Goal: Information Seeking & Learning: Understand process/instructions

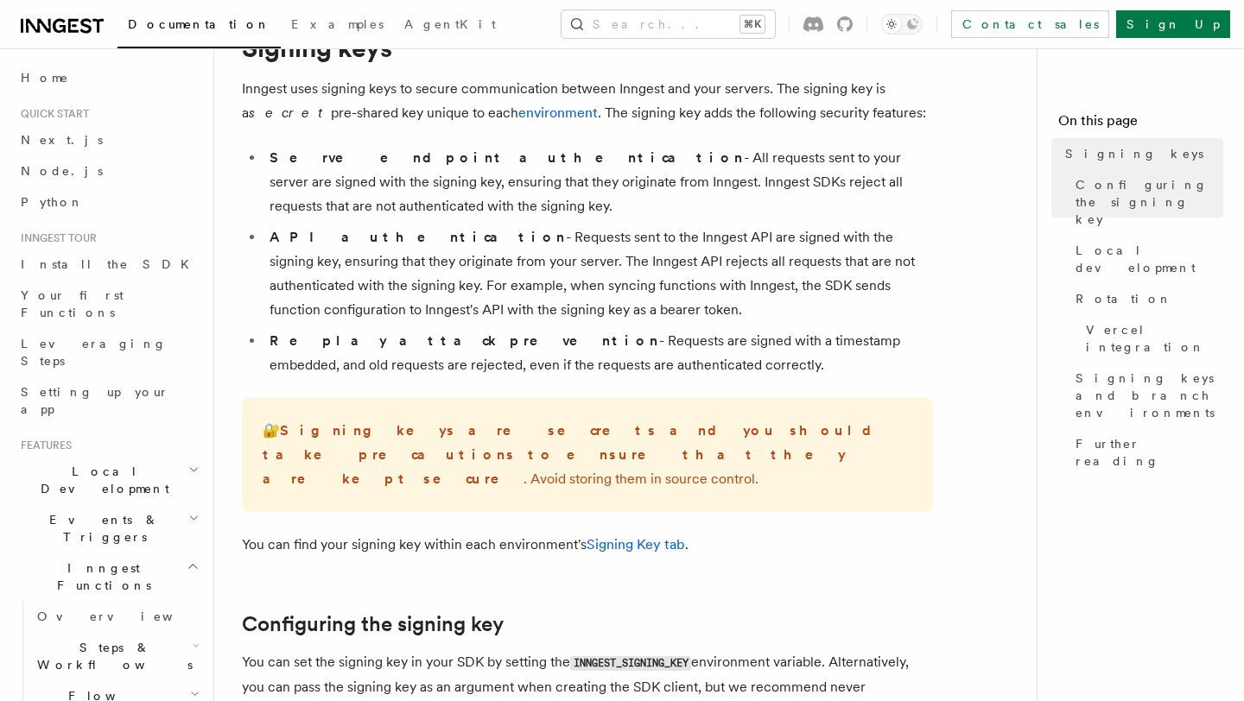
scroll to position [104, 0]
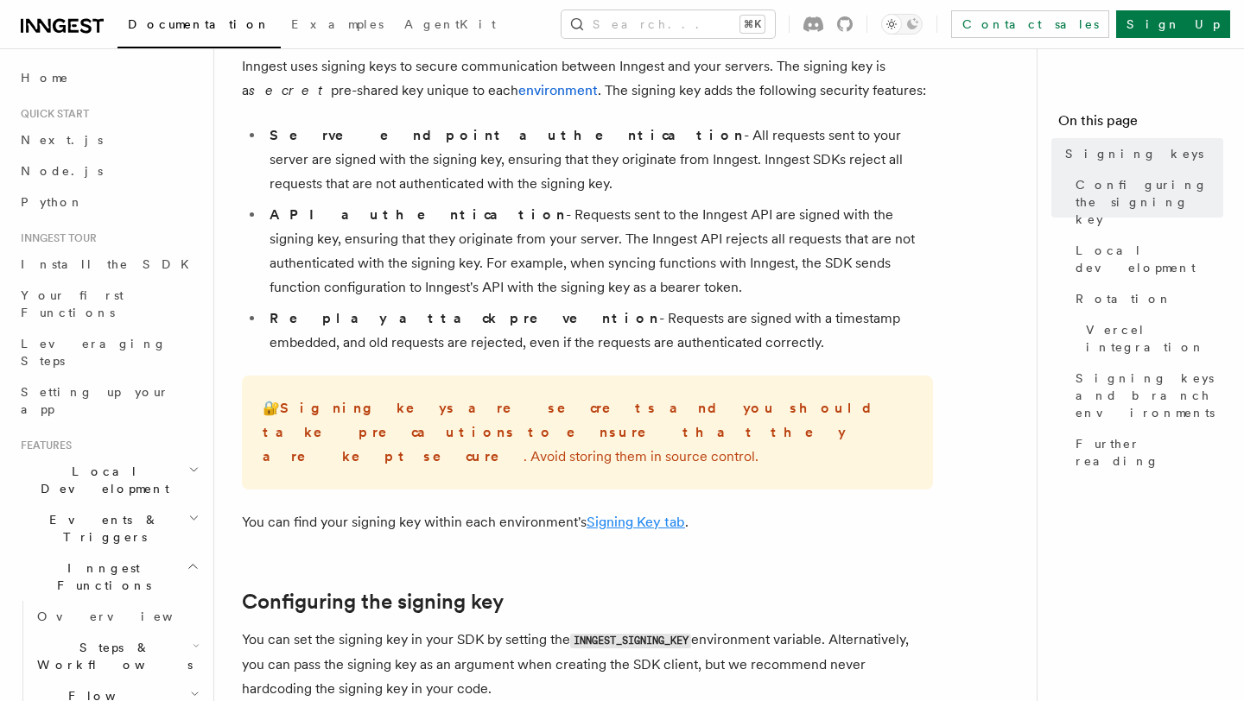
click at [649, 514] on link "Signing Key tab" at bounding box center [635, 522] width 98 height 16
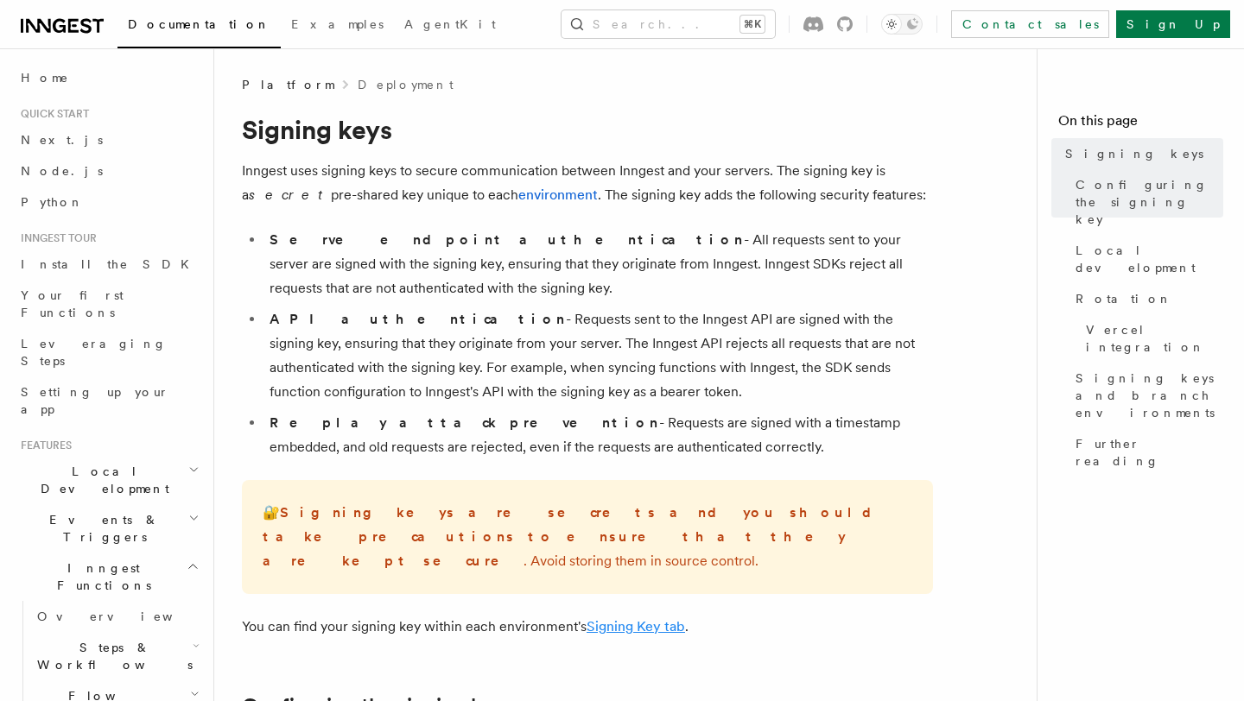
click at [645, 618] on link "Signing Key tab" at bounding box center [635, 626] width 98 height 16
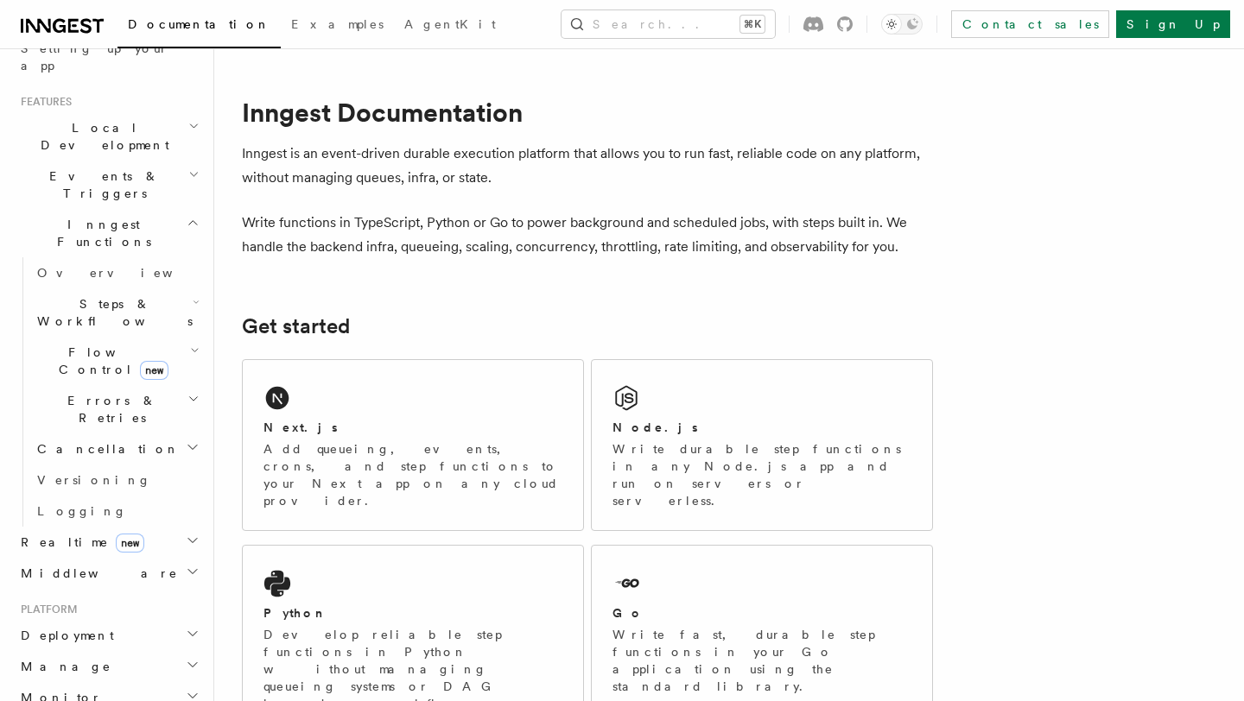
scroll to position [309, 0]
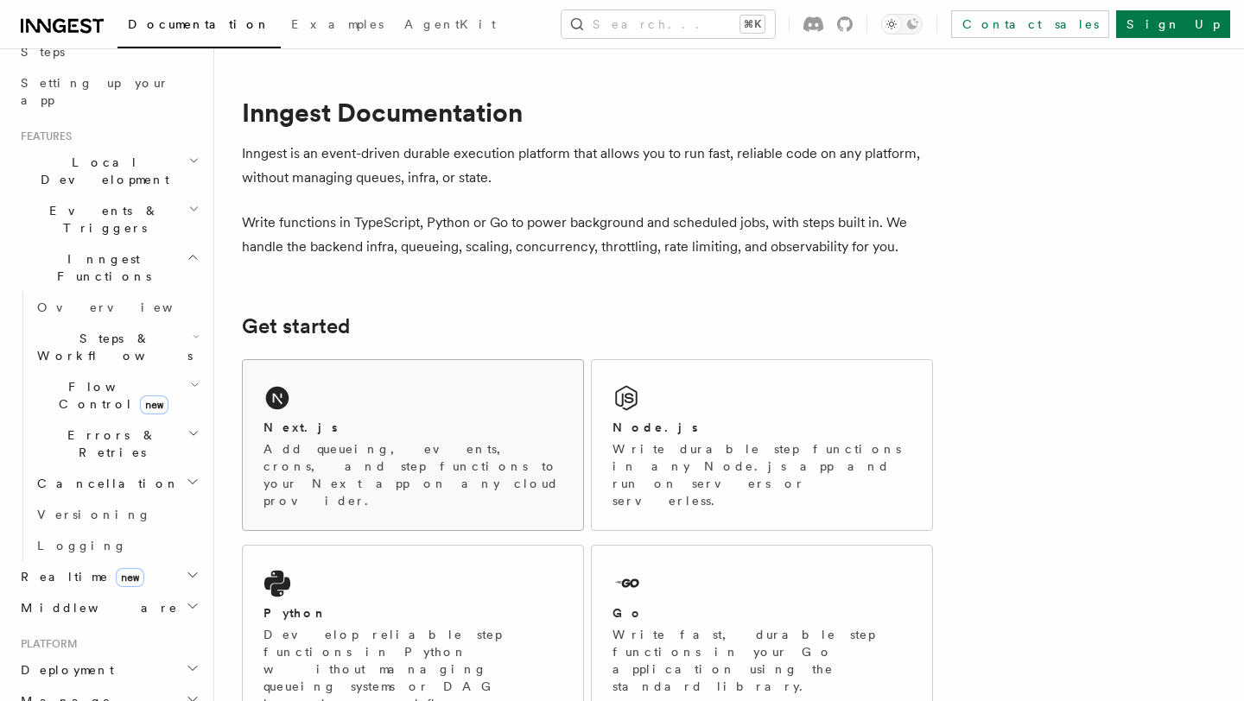
click at [434, 426] on div "Next.js" at bounding box center [412, 428] width 299 height 18
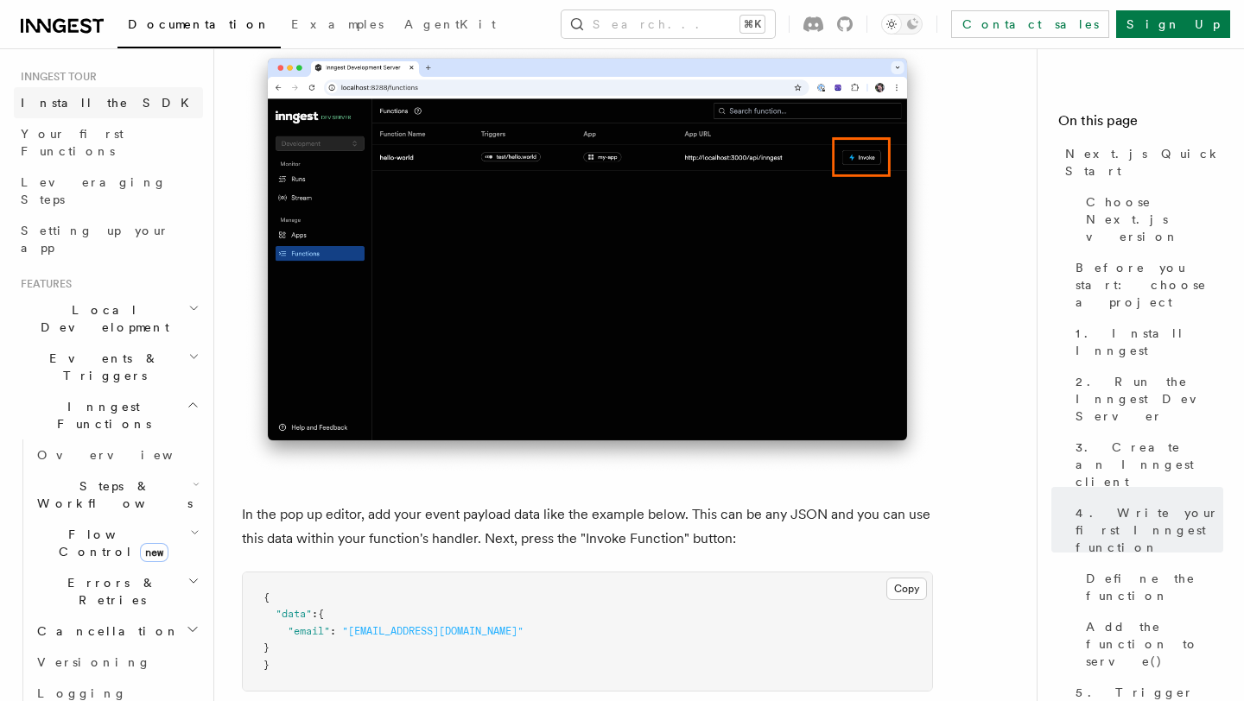
scroll to position [163, 0]
click at [194, 300] on icon "button" at bounding box center [193, 307] width 11 height 14
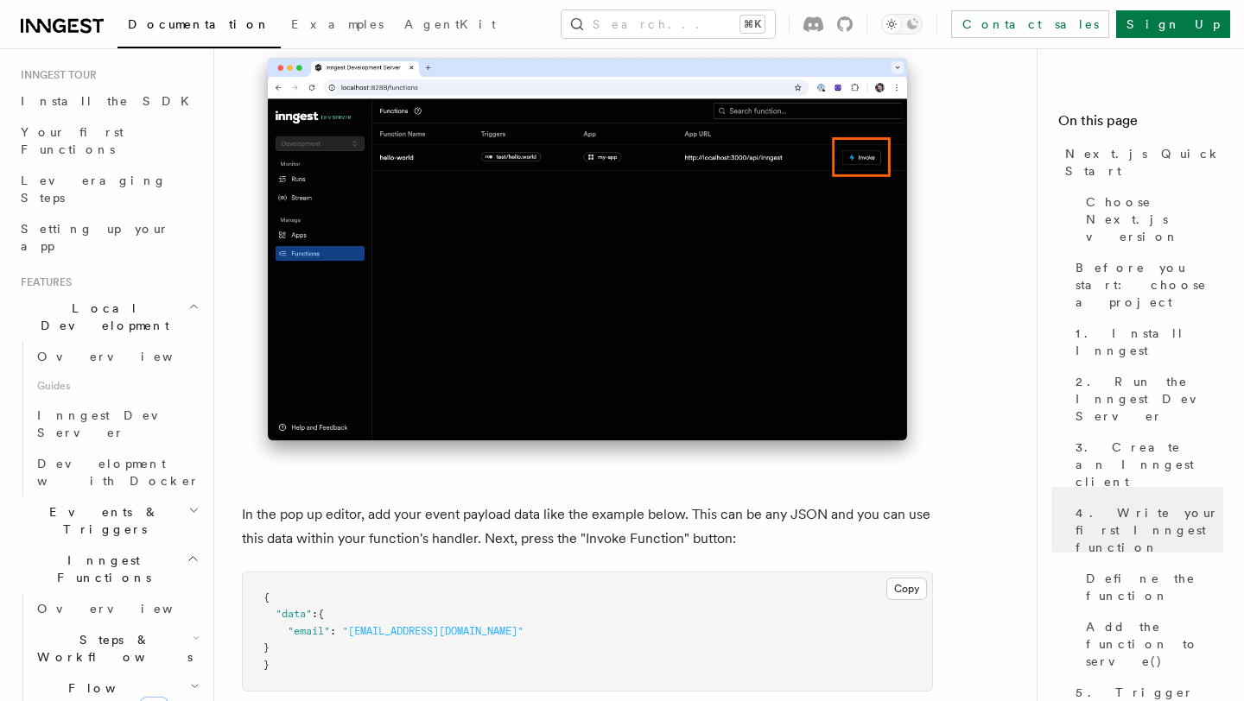
click at [194, 300] on icon "button" at bounding box center [193, 307] width 11 height 14
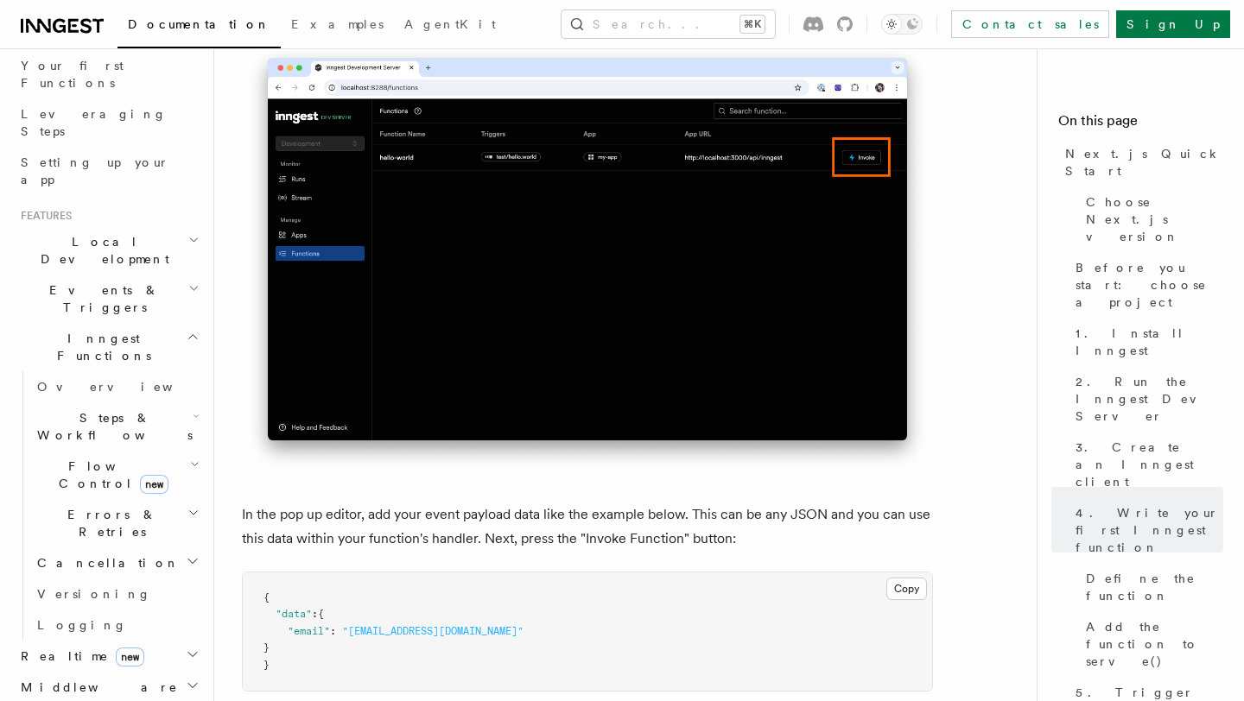
scroll to position [228, 0]
click at [92, 157] on span "Setting up your app" at bounding box center [95, 172] width 149 height 31
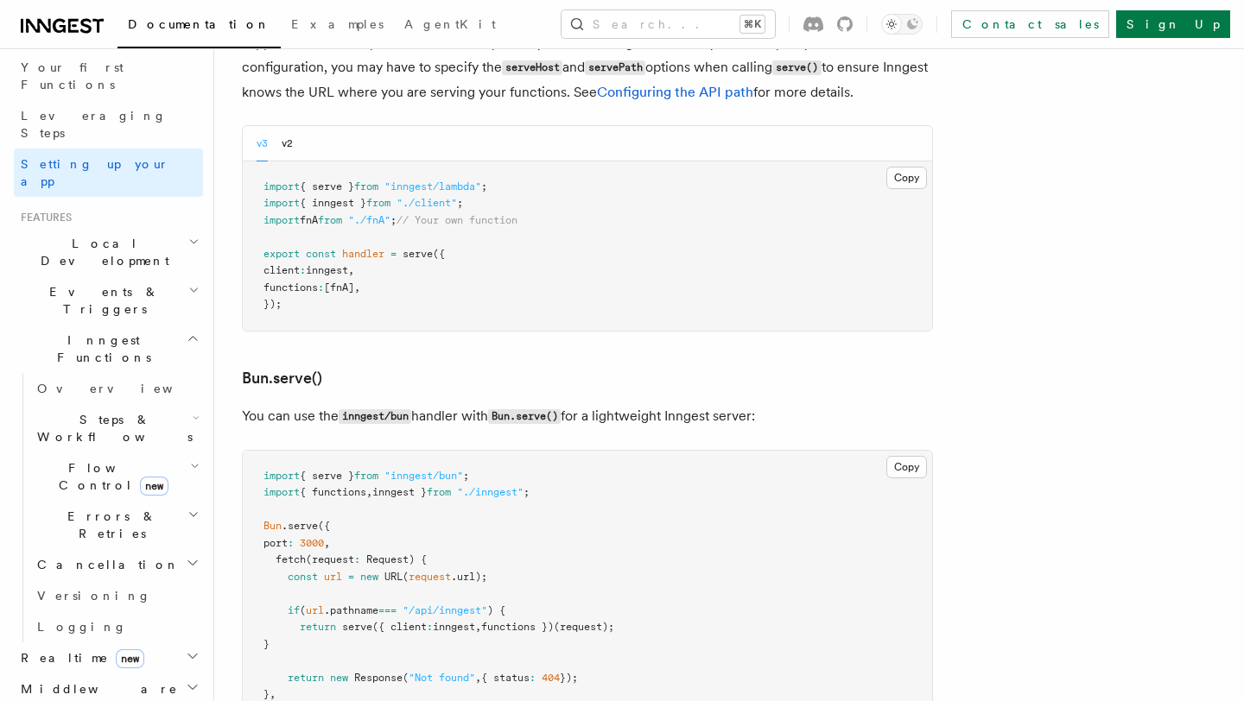
scroll to position [1989, 0]
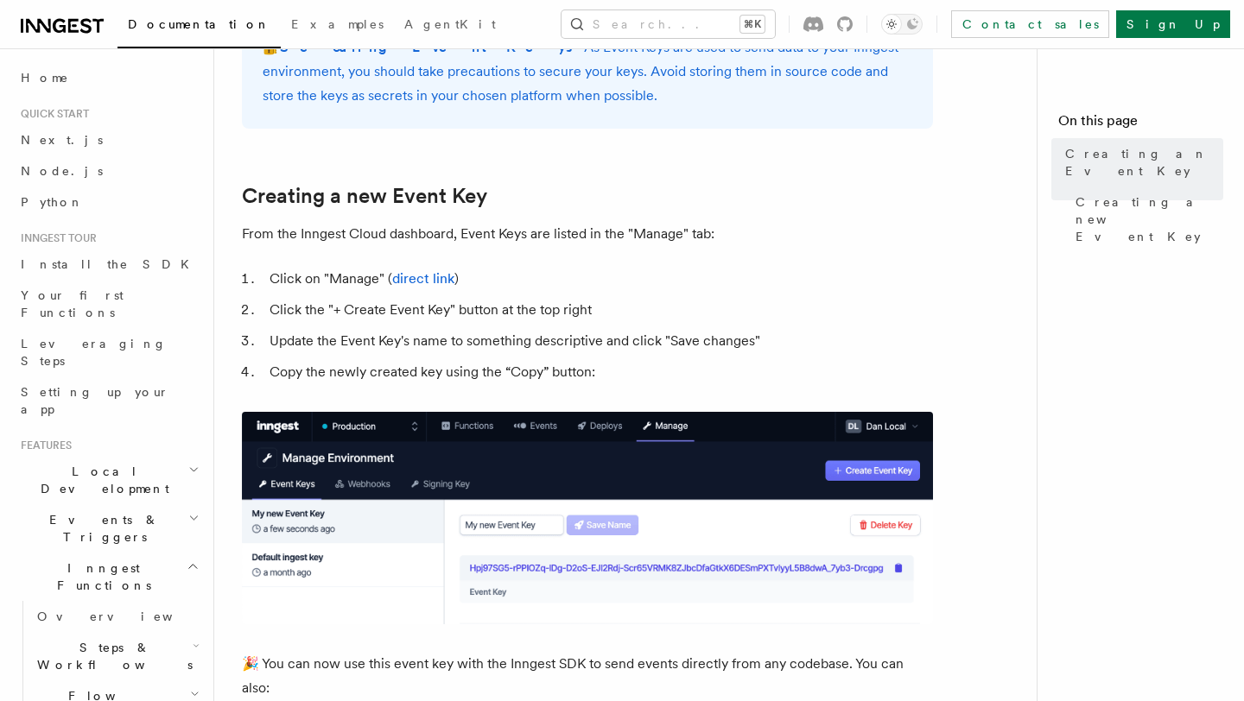
scroll to position [668, 0]
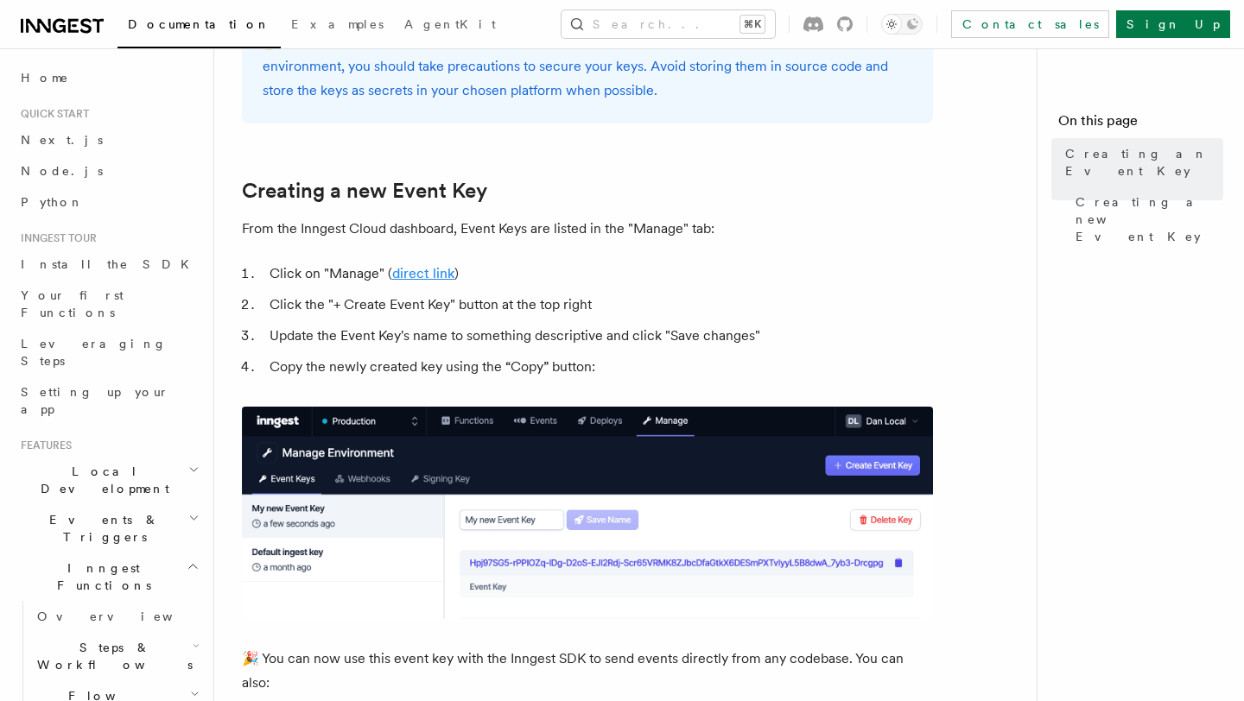
click at [420, 275] on link "direct link" at bounding box center [423, 273] width 62 height 16
